Goal: Task Accomplishment & Management: Use online tool/utility

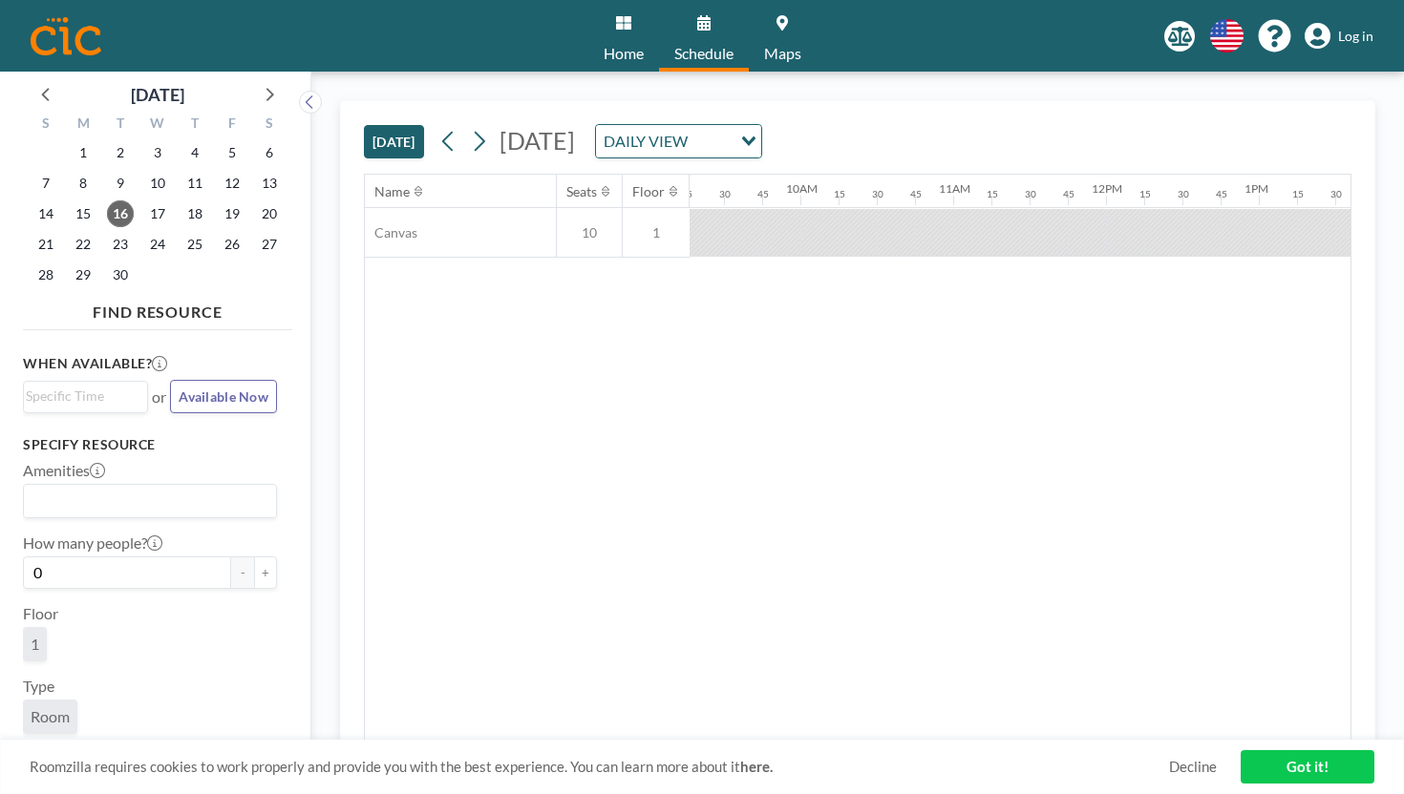
scroll to position [0, 1706]
